Goal: Transaction & Acquisition: Purchase product/service

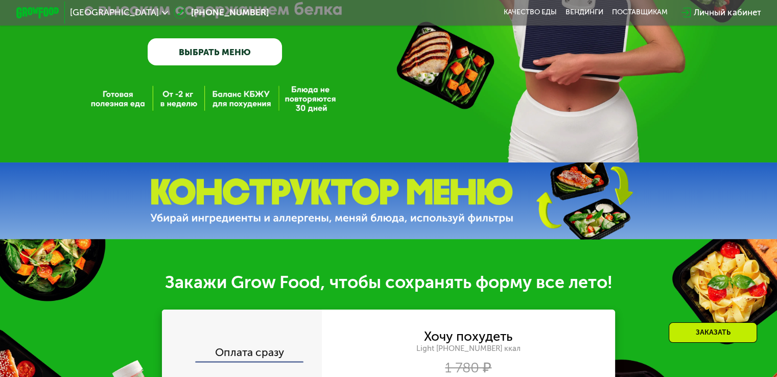
click at [352, 331] on div "Хочу похудеть Light [PHONE_NUMBER] ккал 1 780 ₽ 890 ₽ в день Ваша выгода — 26 7…" at bounding box center [469, 376] width 294 height 91
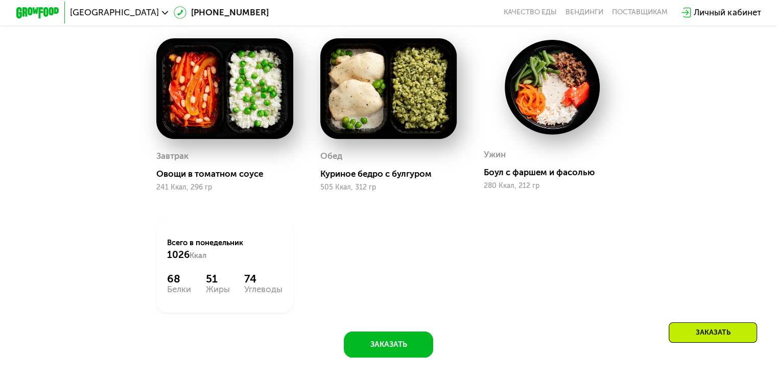
scroll to position [562, 0]
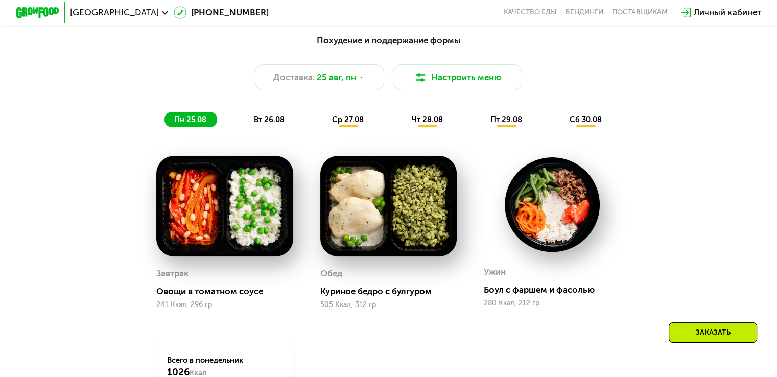
click at [322, 127] on div "вт 26.08" at bounding box center [348, 119] width 52 height 15
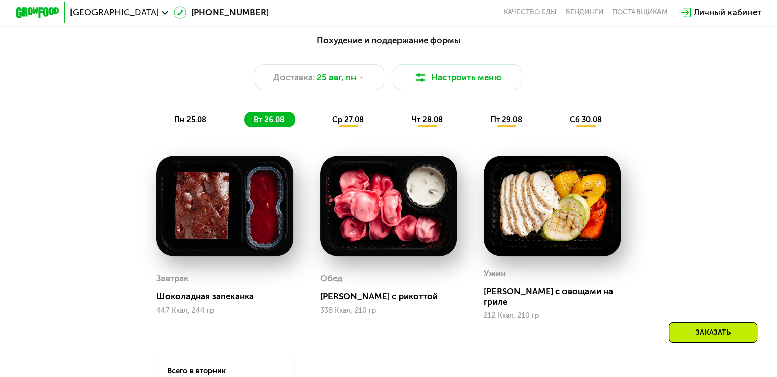
click at [353, 123] on span "ср 27.08" at bounding box center [348, 119] width 32 height 9
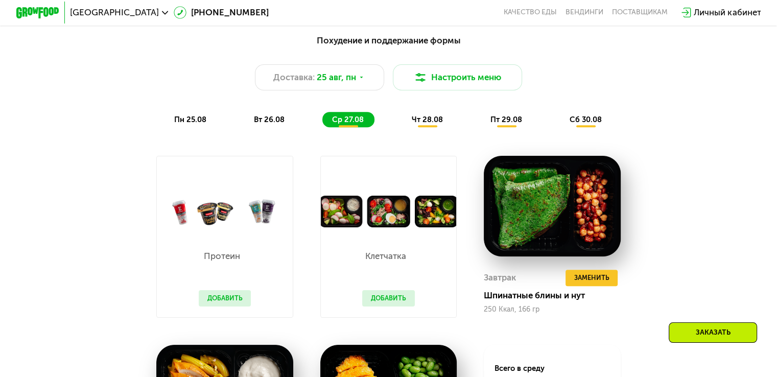
click at [280, 123] on span "вт 26.08" at bounding box center [269, 119] width 31 height 9
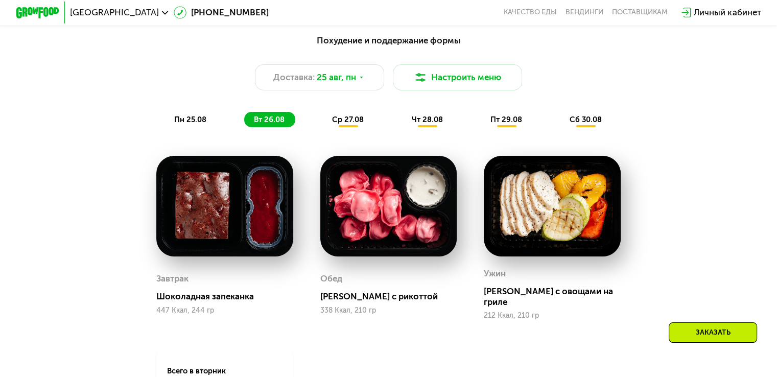
click at [333, 123] on span "ср 27.08" at bounding box center [348, 119] width 32 height 9
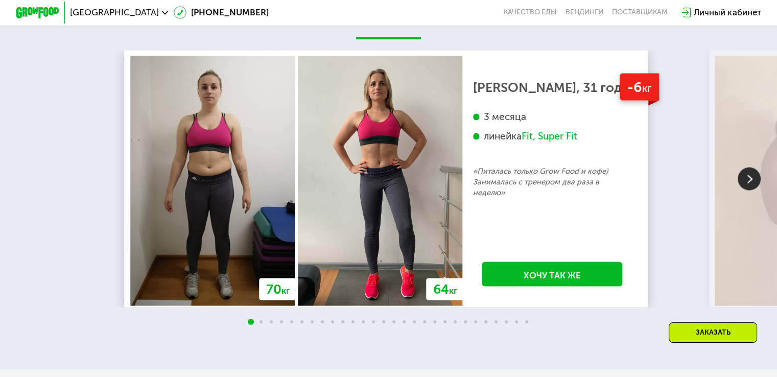
scroll to position [1891, 0]
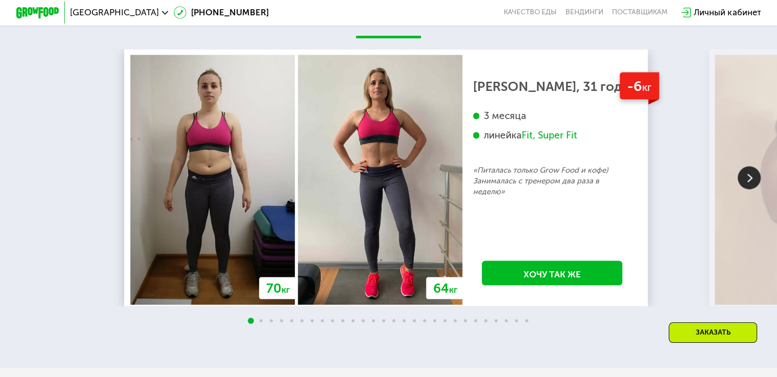
click at [751, 189] on img at bounding box center [749, 177] width 23 height 23
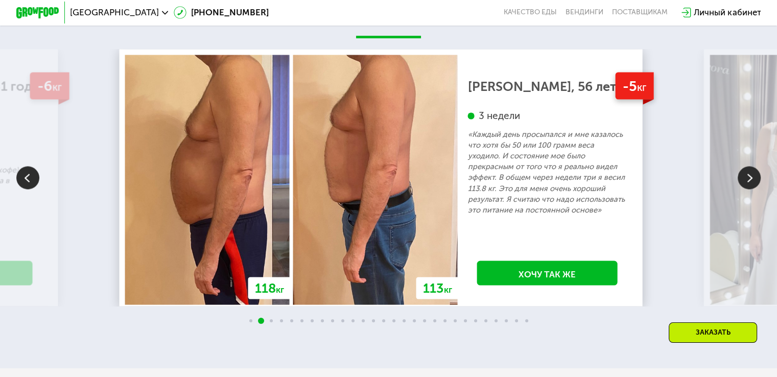
click at [749, 189] on img at bounding box center [749, 177] width 23 height 23
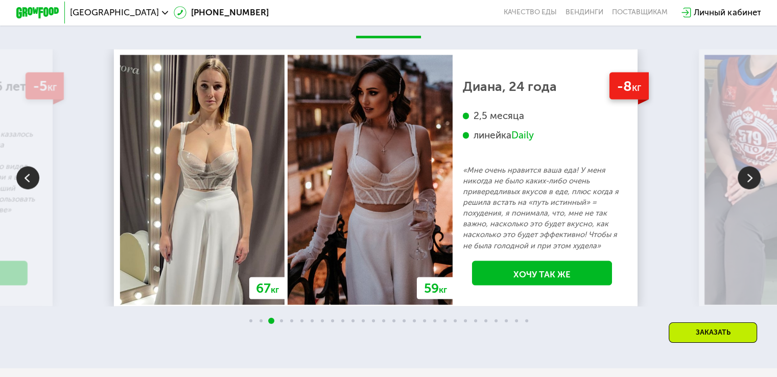
click at [749, 189] on img at bounding box center [749, 177] width 23 height 23
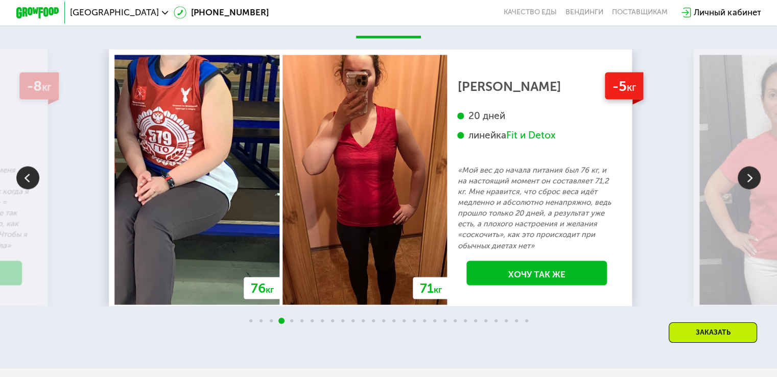
click at [749, 189] on img at bounding box center [749, 177] width 23 height 23
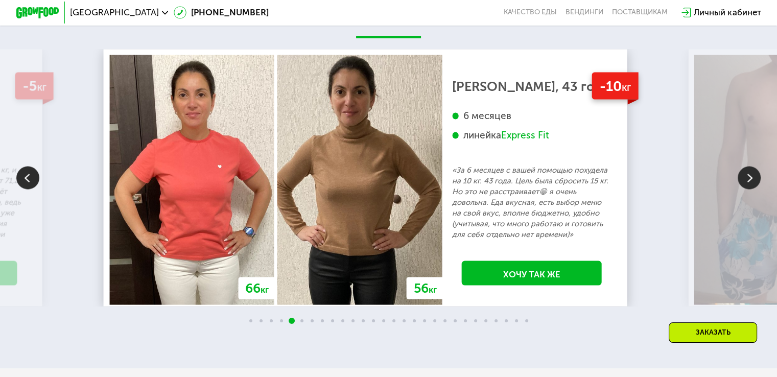
click at [749, 189] on img at bounding box center [749, 177] width 23 height 23
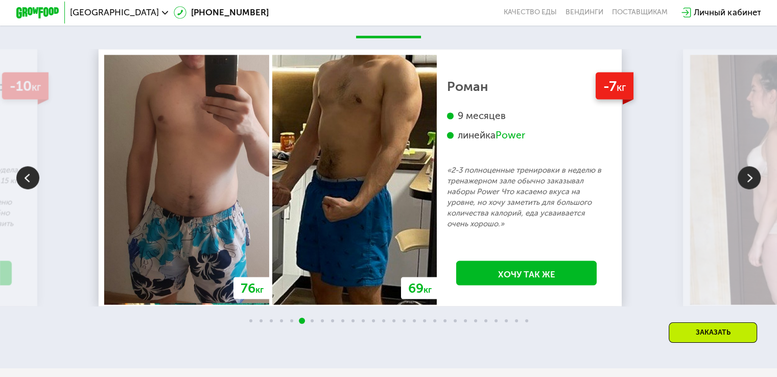
click at [749, 189] on img at bounding box center [749, 177] width 23 height 23
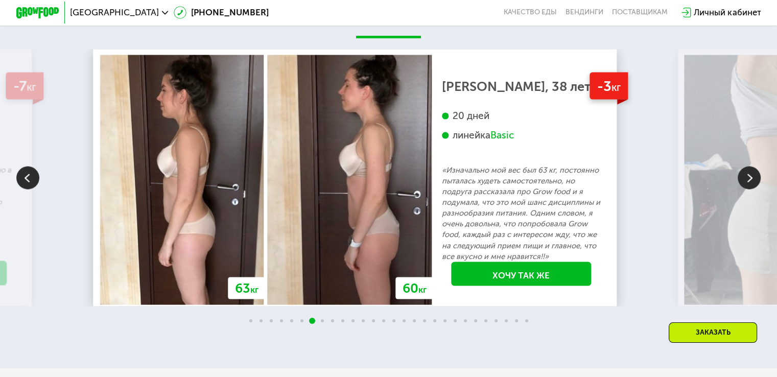
click at [749, 189] on img at bounding box center [749, 177] width 23 height 23
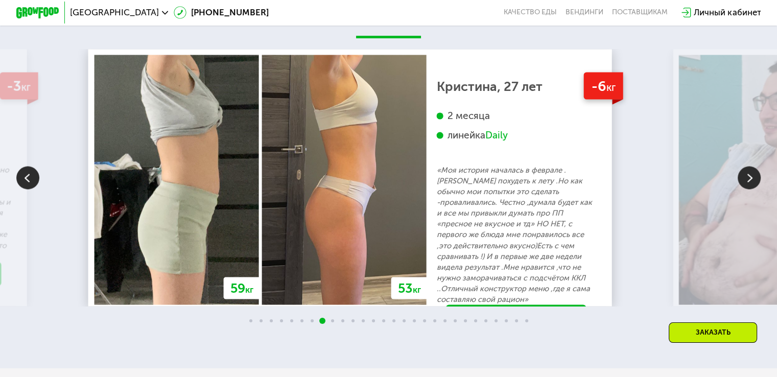
click at [749, 189] on img at bounding box center [749, 177] width 23 height 23
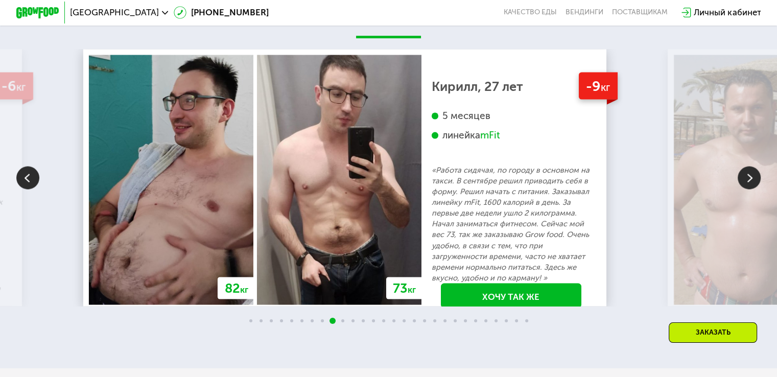
click at [749, 189] on img at bounding box center [749, 177] width 23 height 23
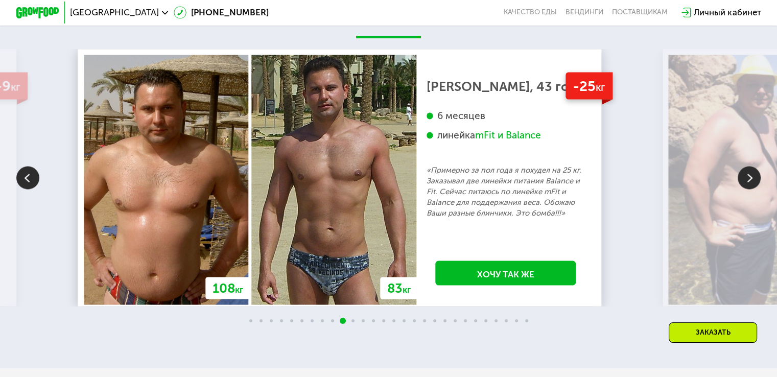
click at [749, 189] on img at bounding box center [749, 177] width 23 height 23
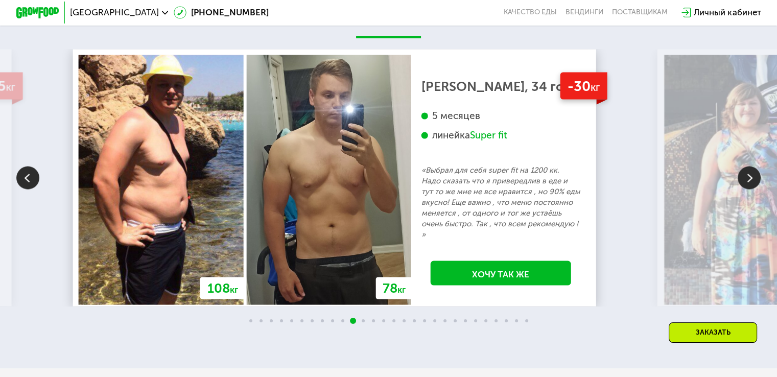
click at [749, 189] on img at bounding box center [749, 177] width 23 height 23
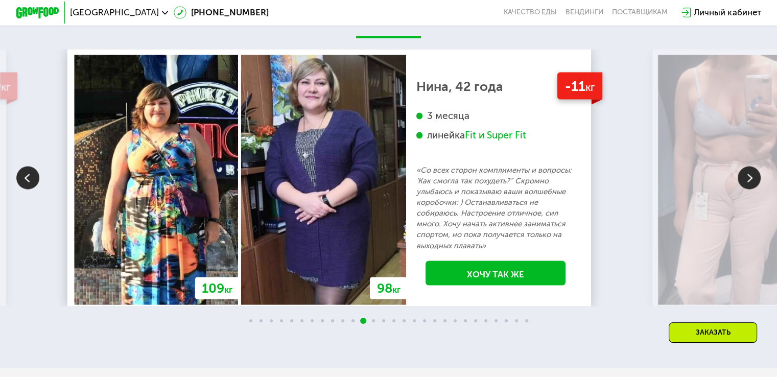
click at [749, 189] on img at bounding box center [749, 177] width 23 height 23
